Goal: Check status: Check status

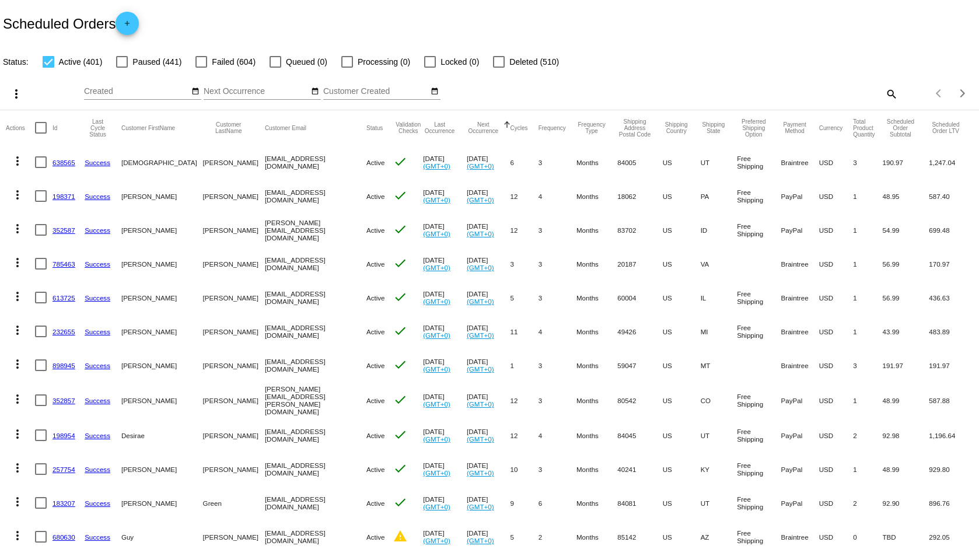
click at [884, 91] on mat-icon "search" at bounding box center [891, 94] width 14 height 18
click at [663, 87] on input "Search" at bounding box center [776, 91] width 244 height 9
type input "[PERSON_NAME]"
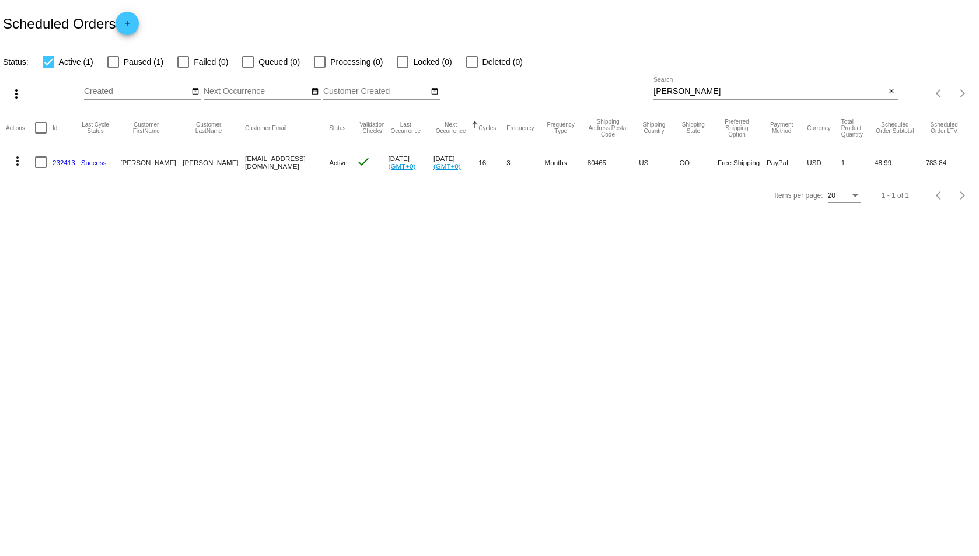
click at [61, 163] on link "232413" at bounding box center [64, 163] width 23 height 8
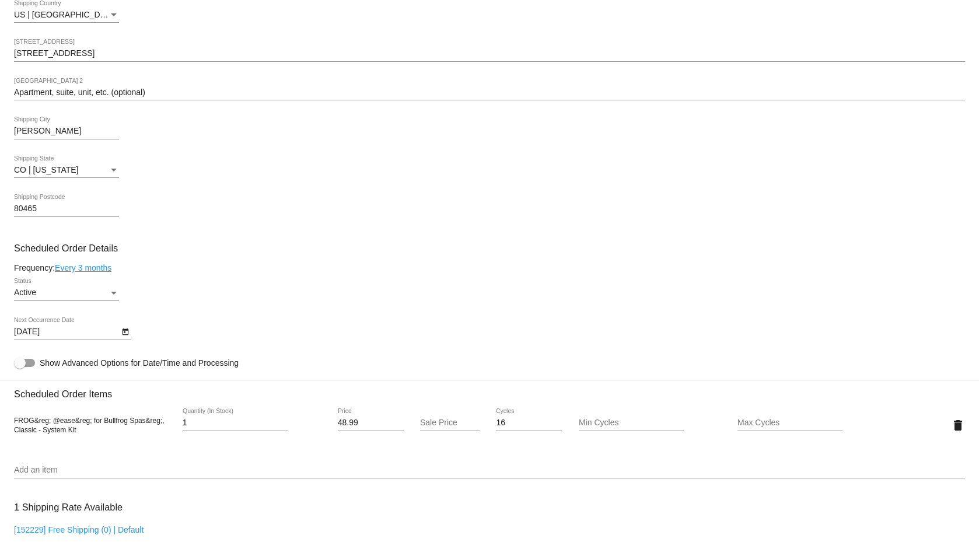
scroll to position [525, 0]
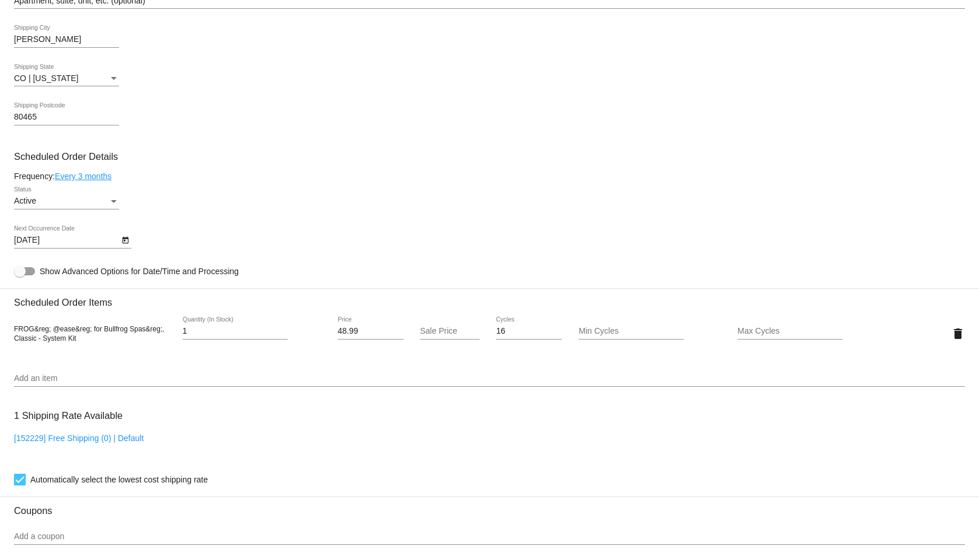
click at [114, 197] on div "Status" at bounding box center [114, 201] width 11 height 9
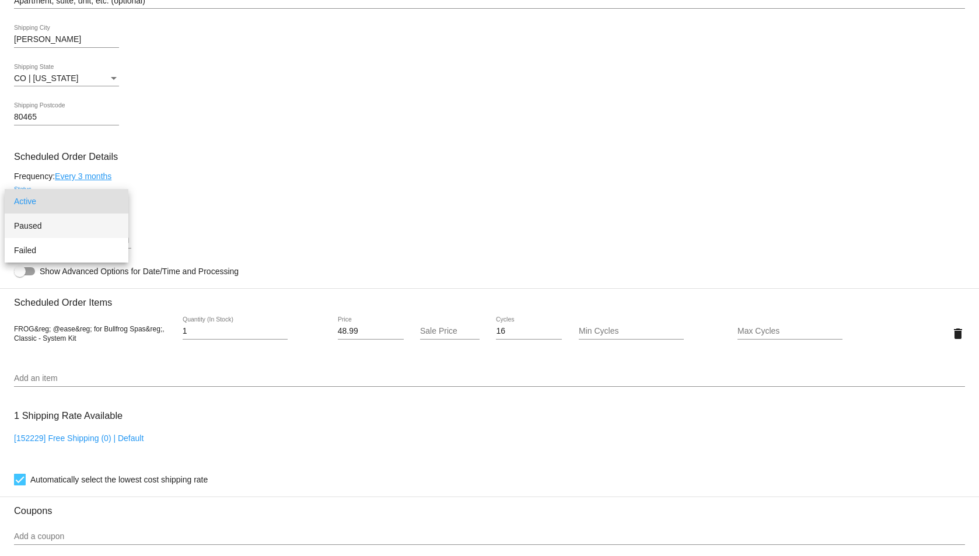
click at [83, 226] on span "Paused" at bounding box center [66, 226] width 105 height 25
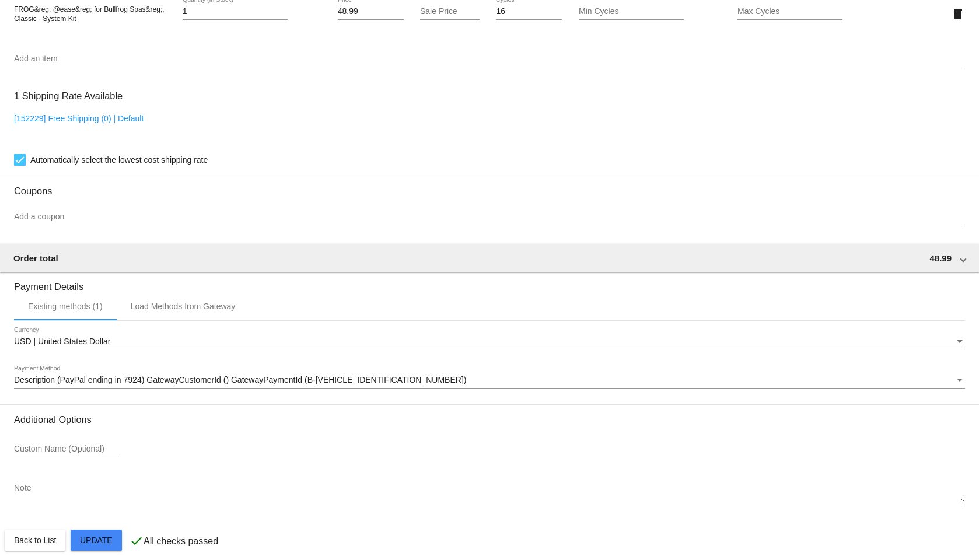
scroll to position [859, 0]
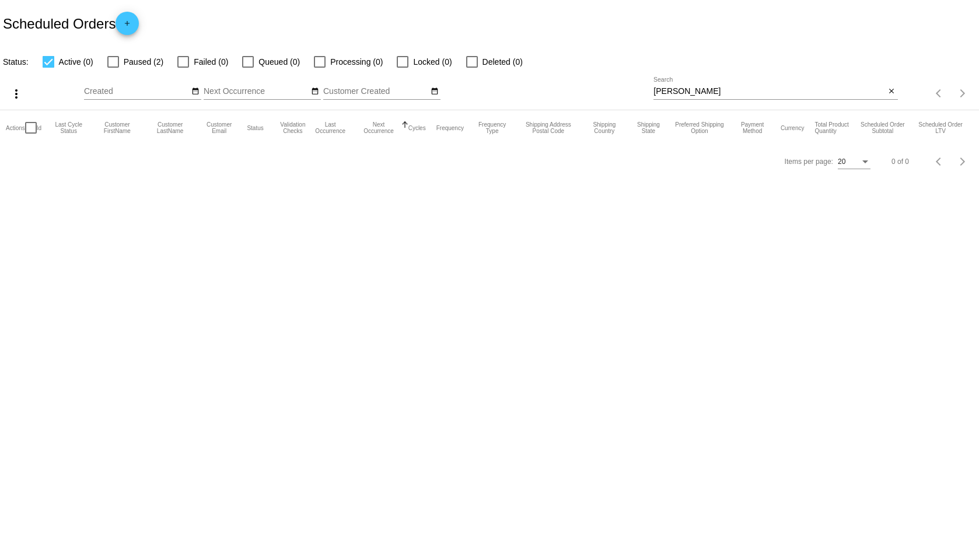
click at [114, 63] on div at bounding box center [113, 62] width 12 height 12
click at [113, 68] on input "Paused (2)" at bounding box center [113, 68] width 1 height 1
checkbox input "true"
